Goal: Information Seeking & Learning: Understand process/instructions

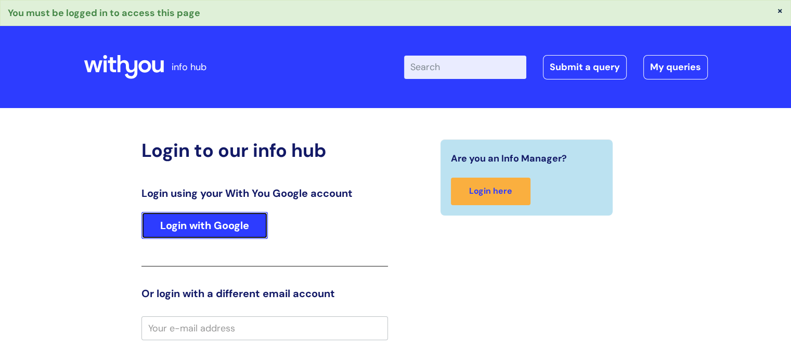
click at [198, 229] on link "Login with Google" at bounding box center [204, 225] width 126 height 27
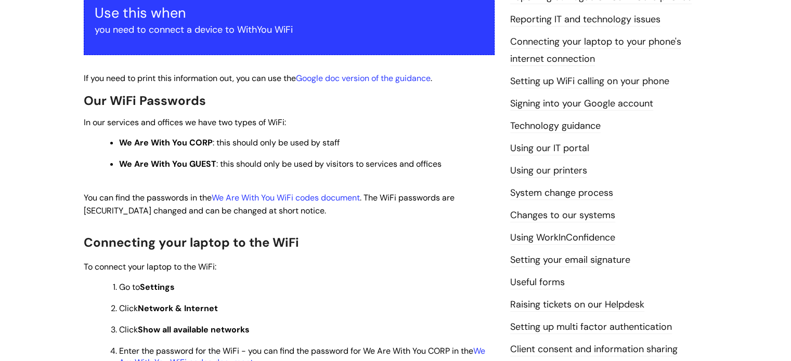
scroll to position [208, 0]
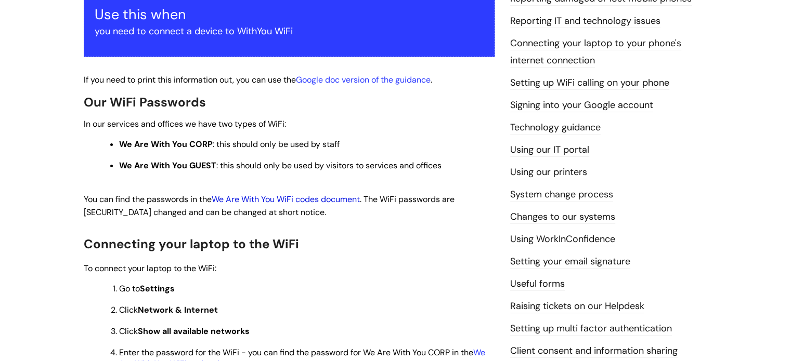
click at [304, 199] on link "We Are With You WiFi codes document" at bounding box center [286, 199] width 148 height 11
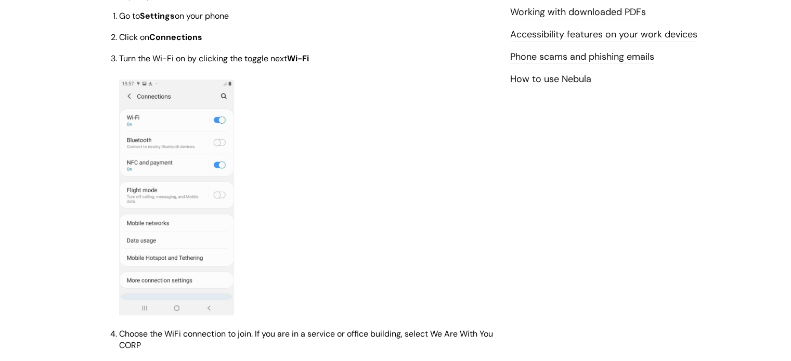
scroll to position [655, 0]
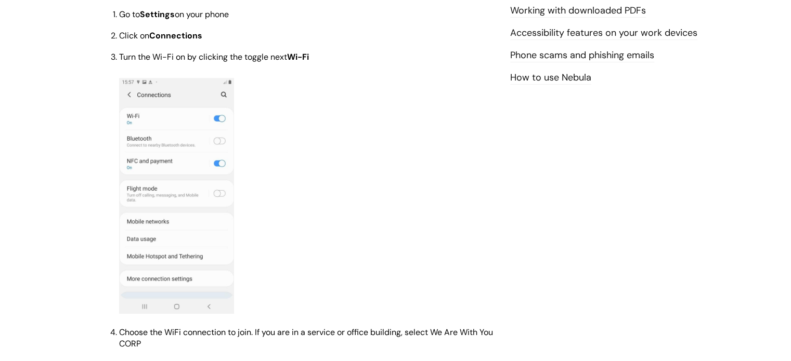
click at [479, 186] on p at bounding box center [307, 197] width 376 height 239
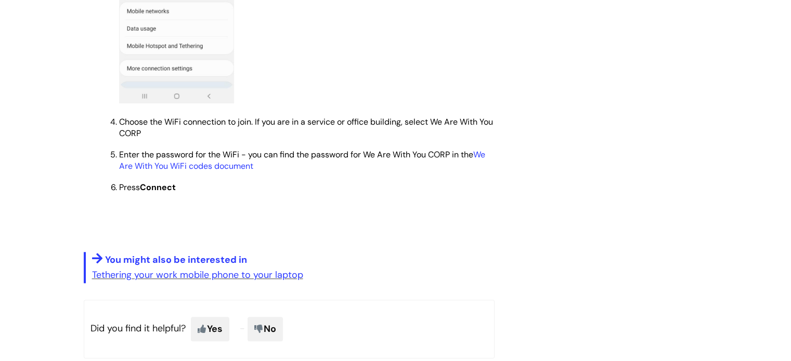
scroll to position [865, 0]
click at [182, 172] on link "We Are With You WiFi codes document" at bounding box center [302, 160] width 366 height 22
